Goal: Book appointment/travel/reservation

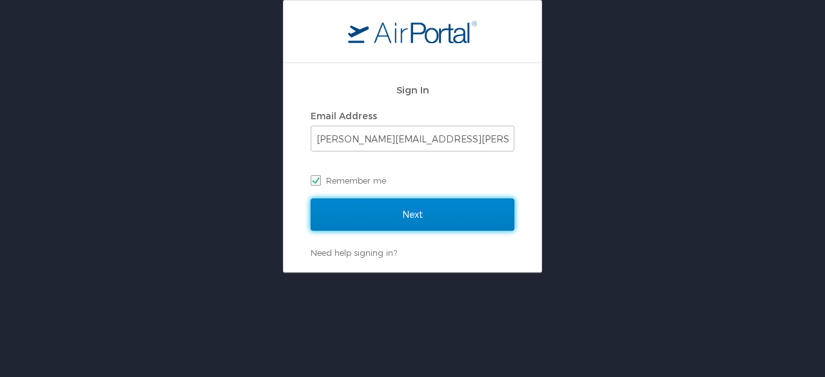
click at [381, 204] on input "Next" at bounding box center [413, 214] width 204 height 32
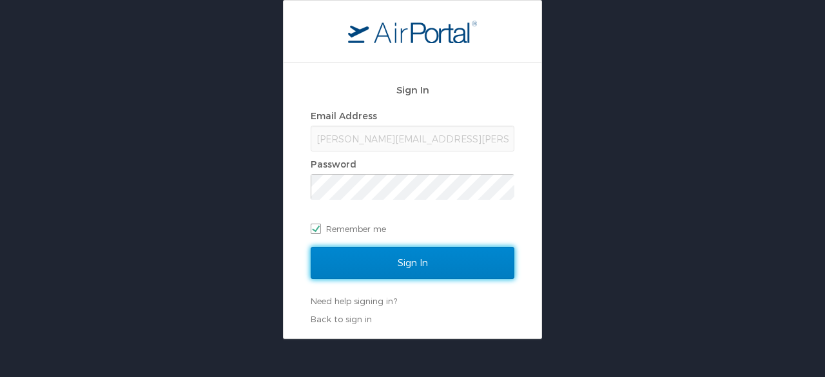
click at [398, 257] on input "Sign In" at bounding box center [413, 263] width 204 height 32
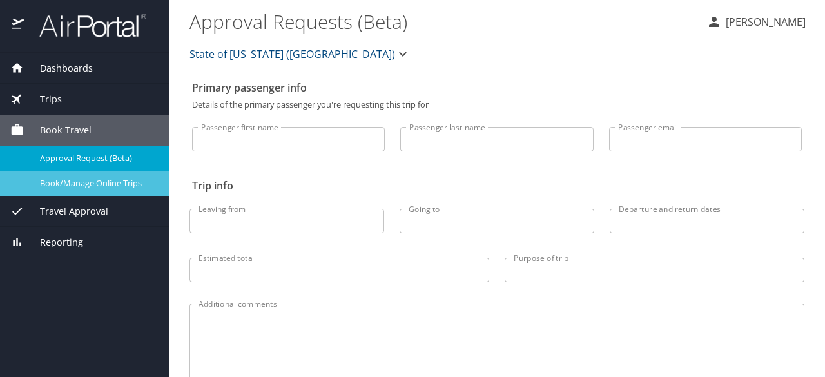
click at [127, 182] on span "Book/Manage Online Trips" at bounding box center [96, 183] width 113 height 12
